Goal: Find specific page/section: Find specific page/section

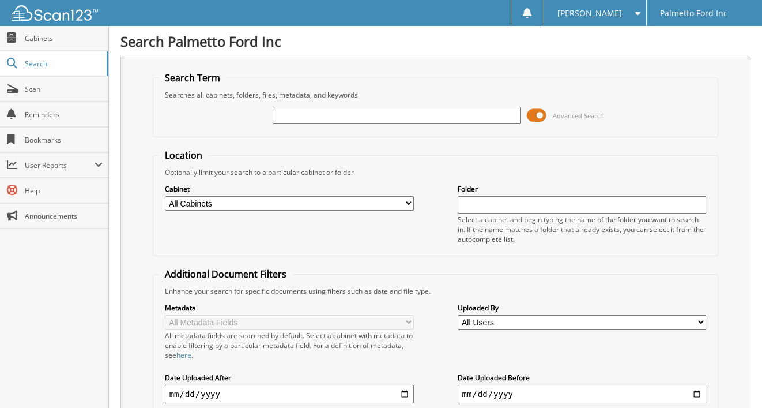
click at [296, 118] on input "text" at bounding box center [397, 115] width 249 height 17
type input "600919"
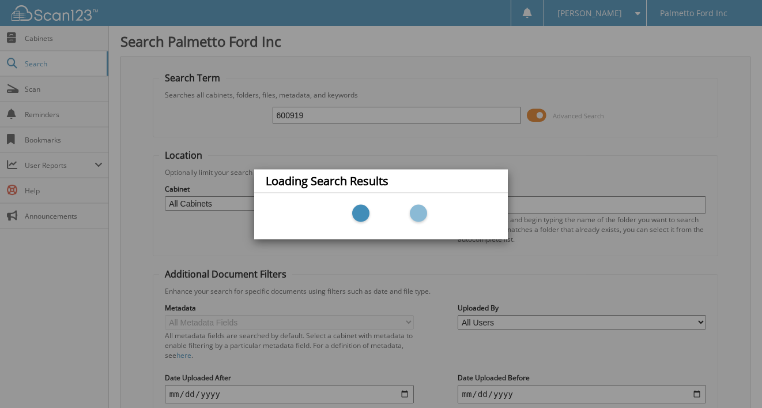
scroll to position [61, 0]
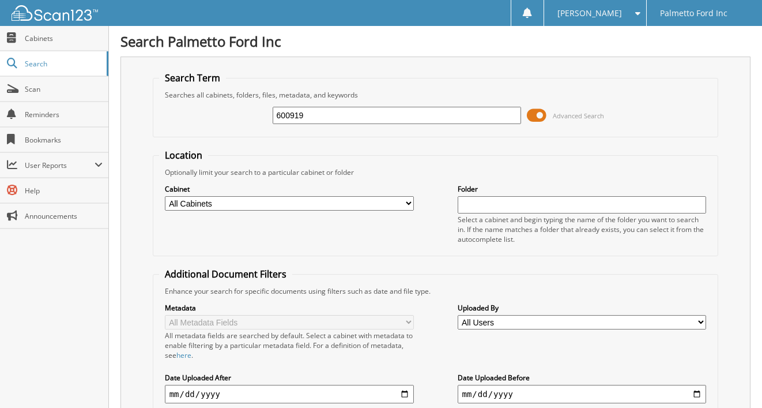
drag, startPoint x: 326, startPoint y: 117, endPoint x: 224, endPoint y: 114, distance: 101.6
click at [224, 114] on div "600919 Advanced Search" at bounding box center [436, 115] width 554 height 31
type input "wilcher"
drag, startPoint x: 321, startPoint y: 114, endPoint x: 234, endPoint y: 116, distance: 86.5
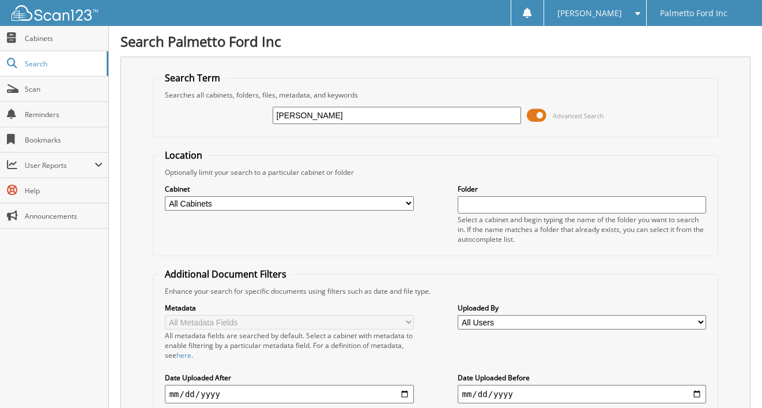
click at [234, 116] on div "wilcher Advanced Search" at bounding box center [436, 115] width 554 height 31
type input "lascu"
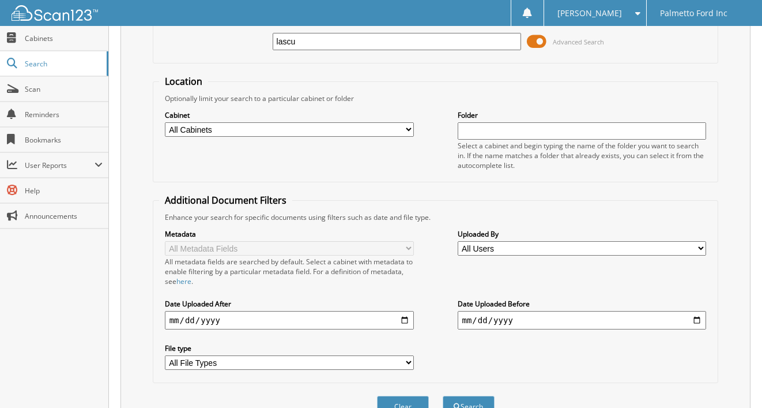
scroll to position [176, 0]
